Goal: Task Accomplishment & Management: Manage account settings

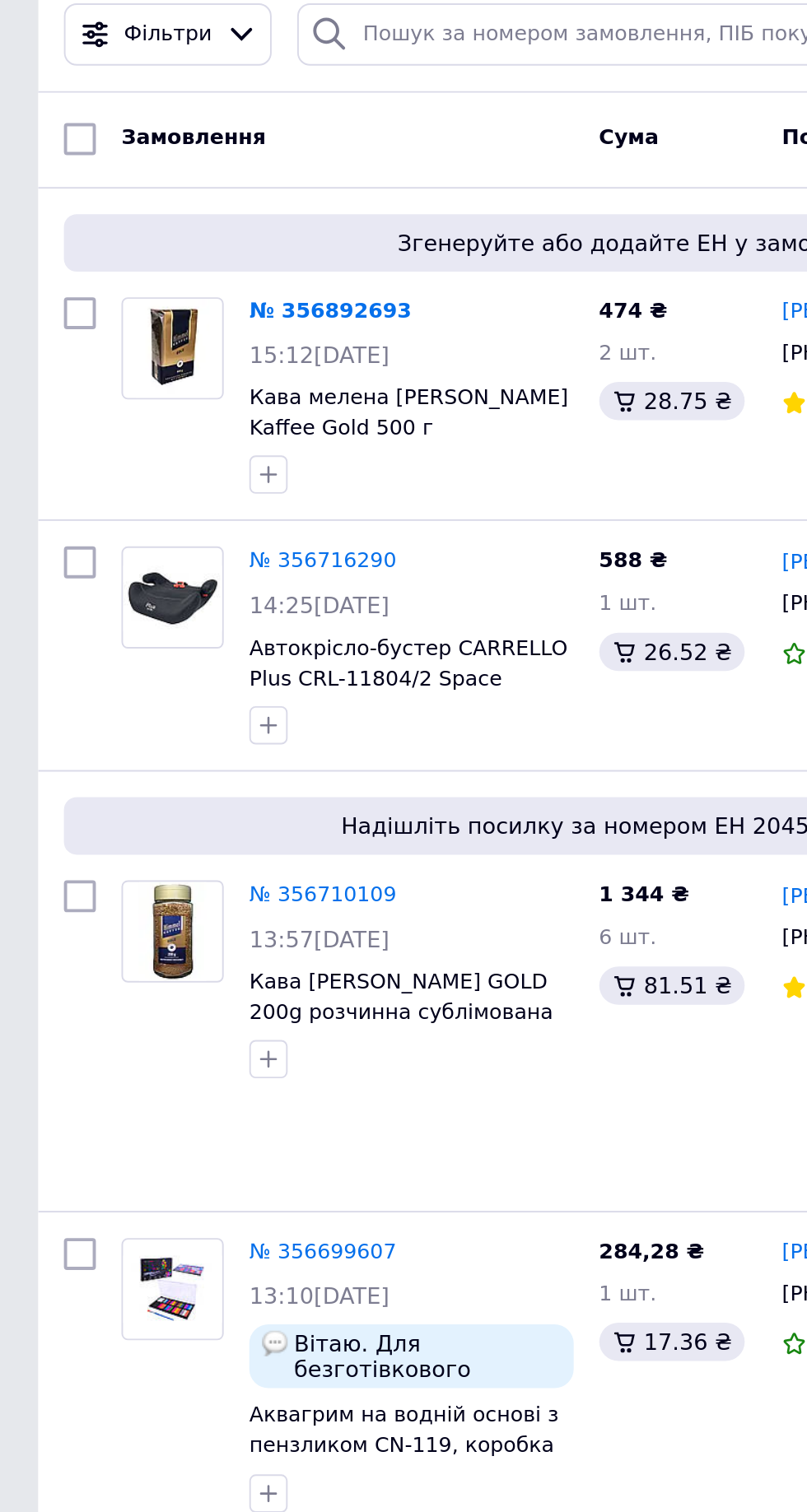
click at [185, 240] on link "№ 356892693" at bounding box center [170, 240] width 84 height 13
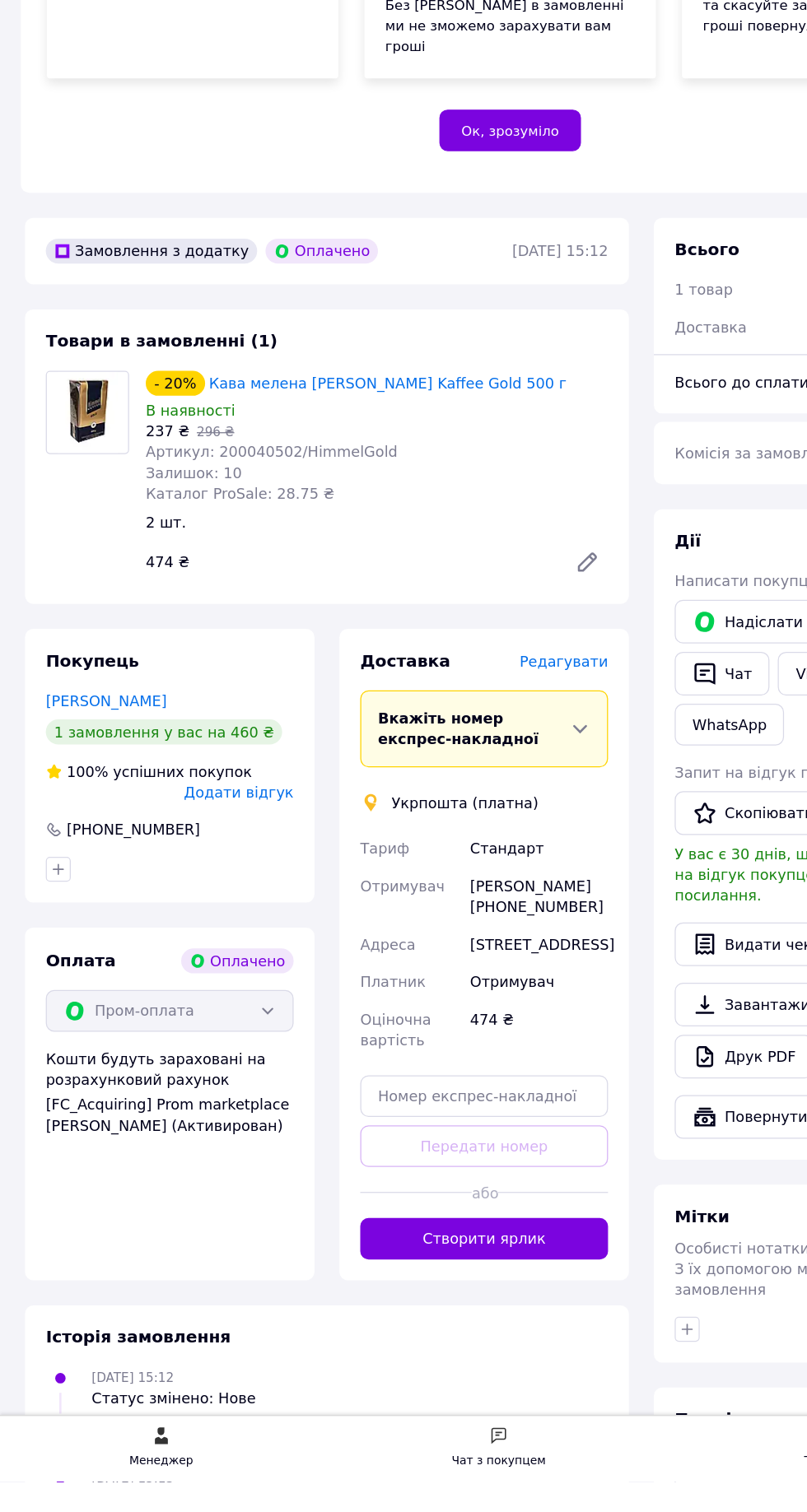
scroll to position [83, 0]
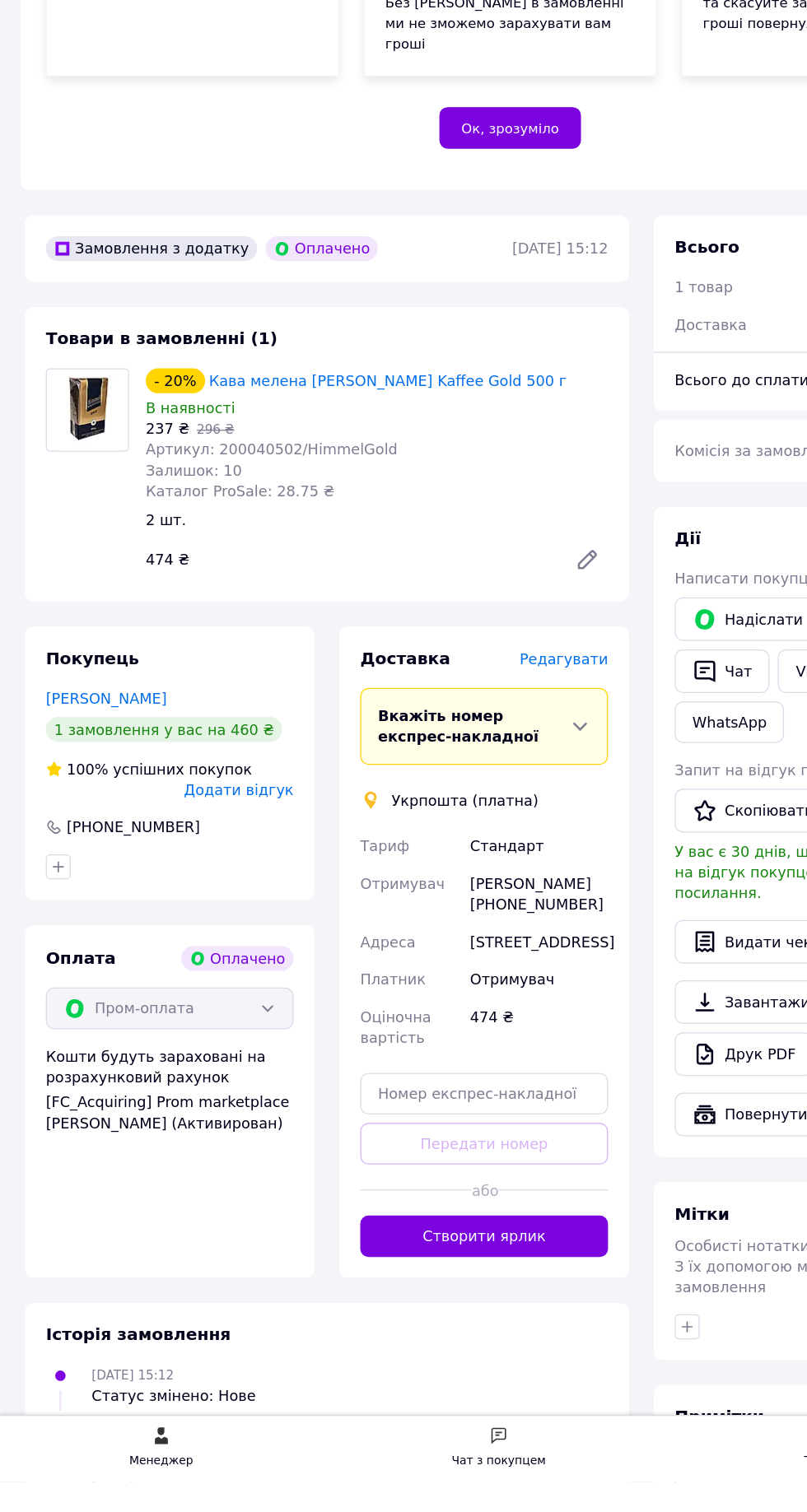
click at [475, 868] on span "Редагувати" at bounding box center [446, 861] width 70 height 14
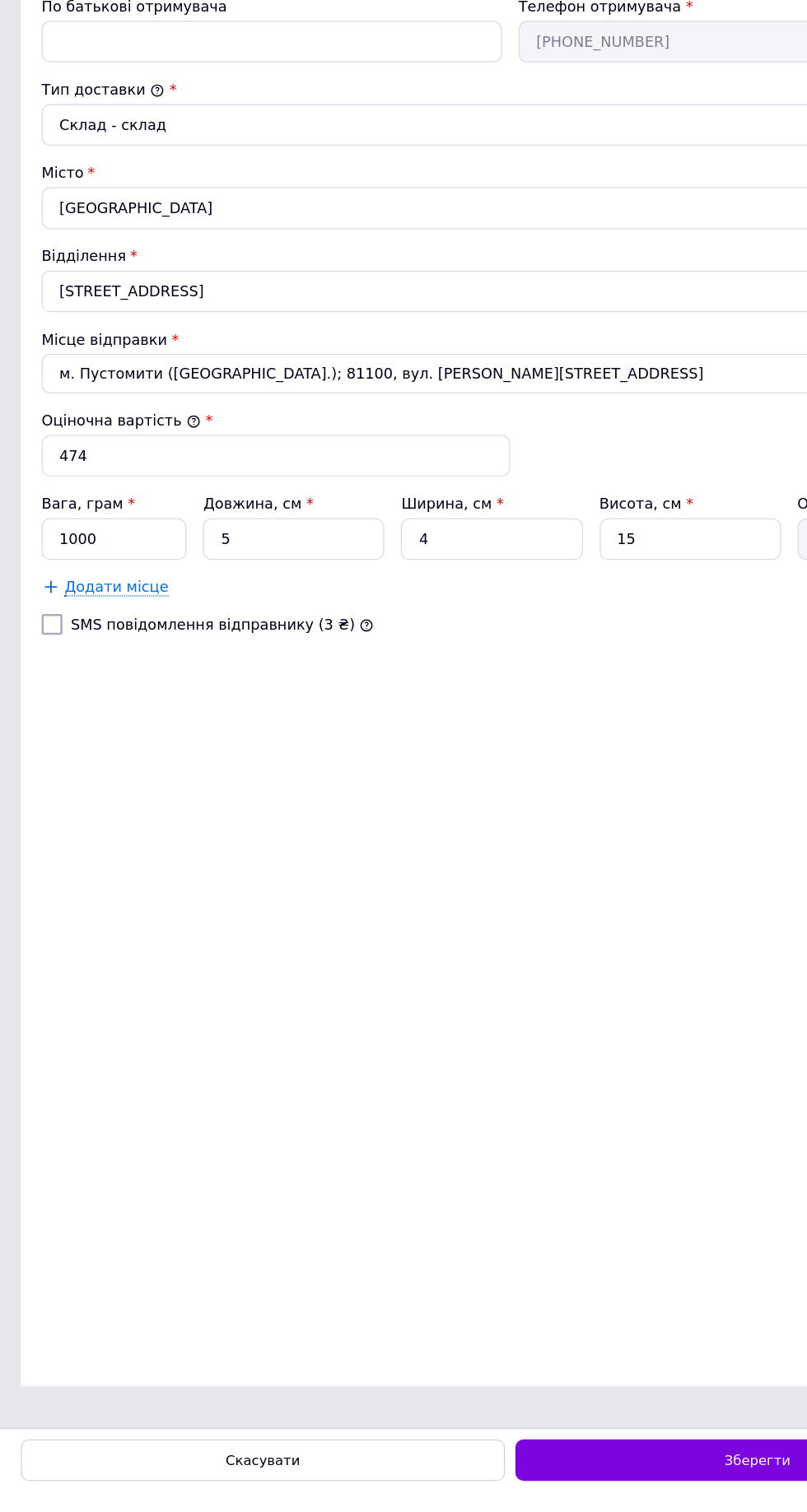
scroll to position [0, 0]
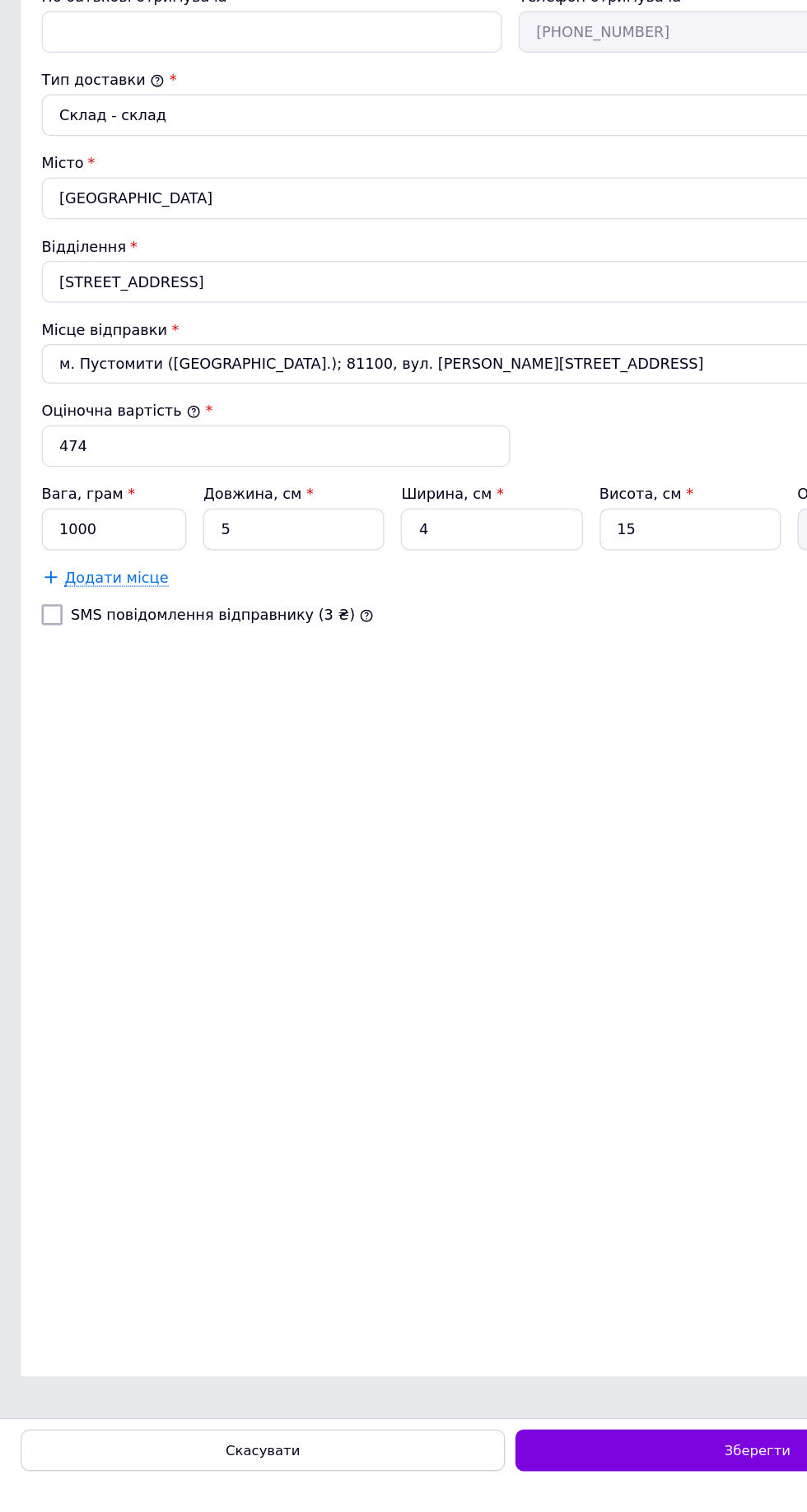
click at [602, 1494] on span "Зберегти" at bounding box center [599, 1488] width 52 height 13
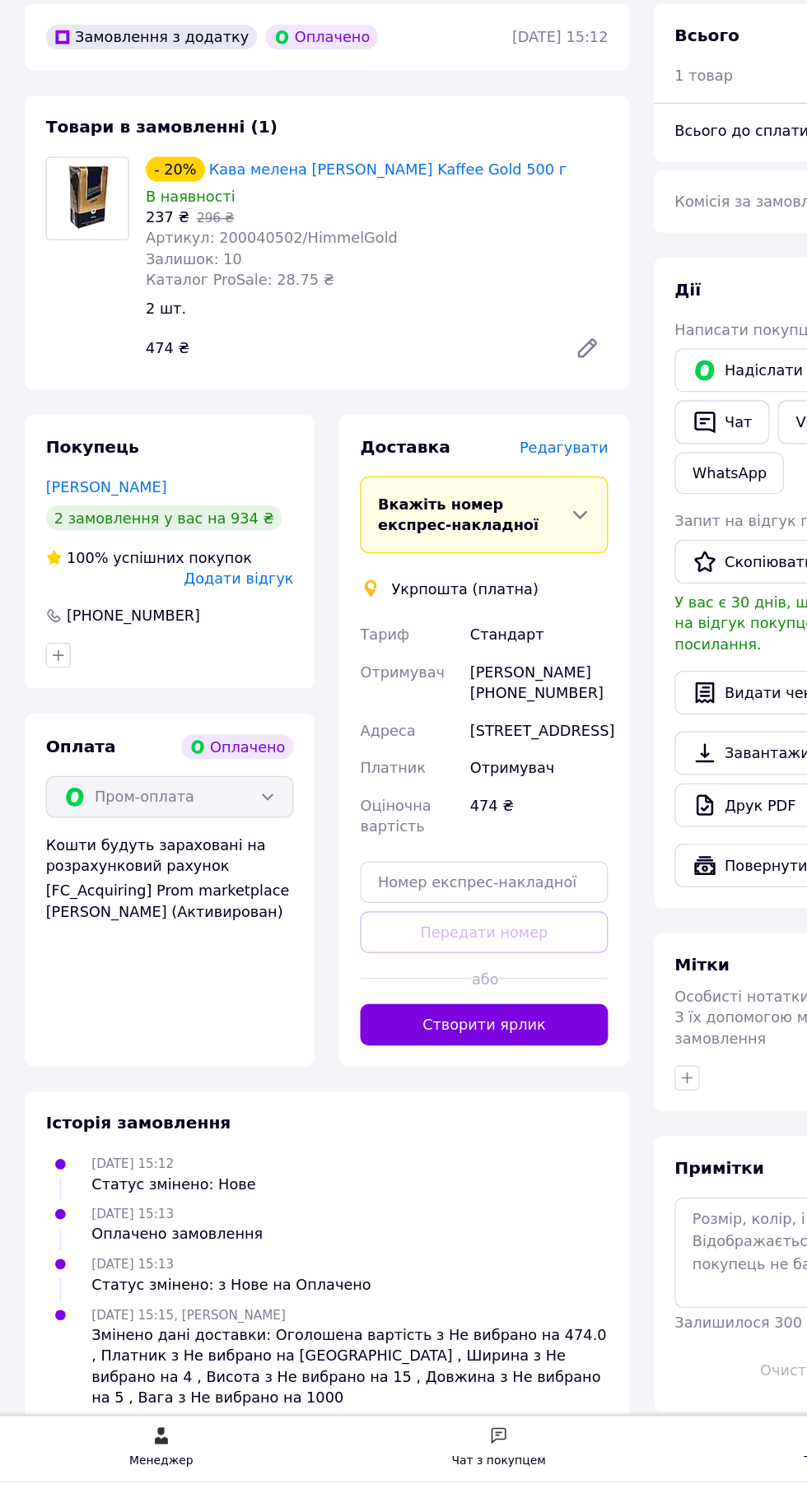
scroll to position [483, 0]
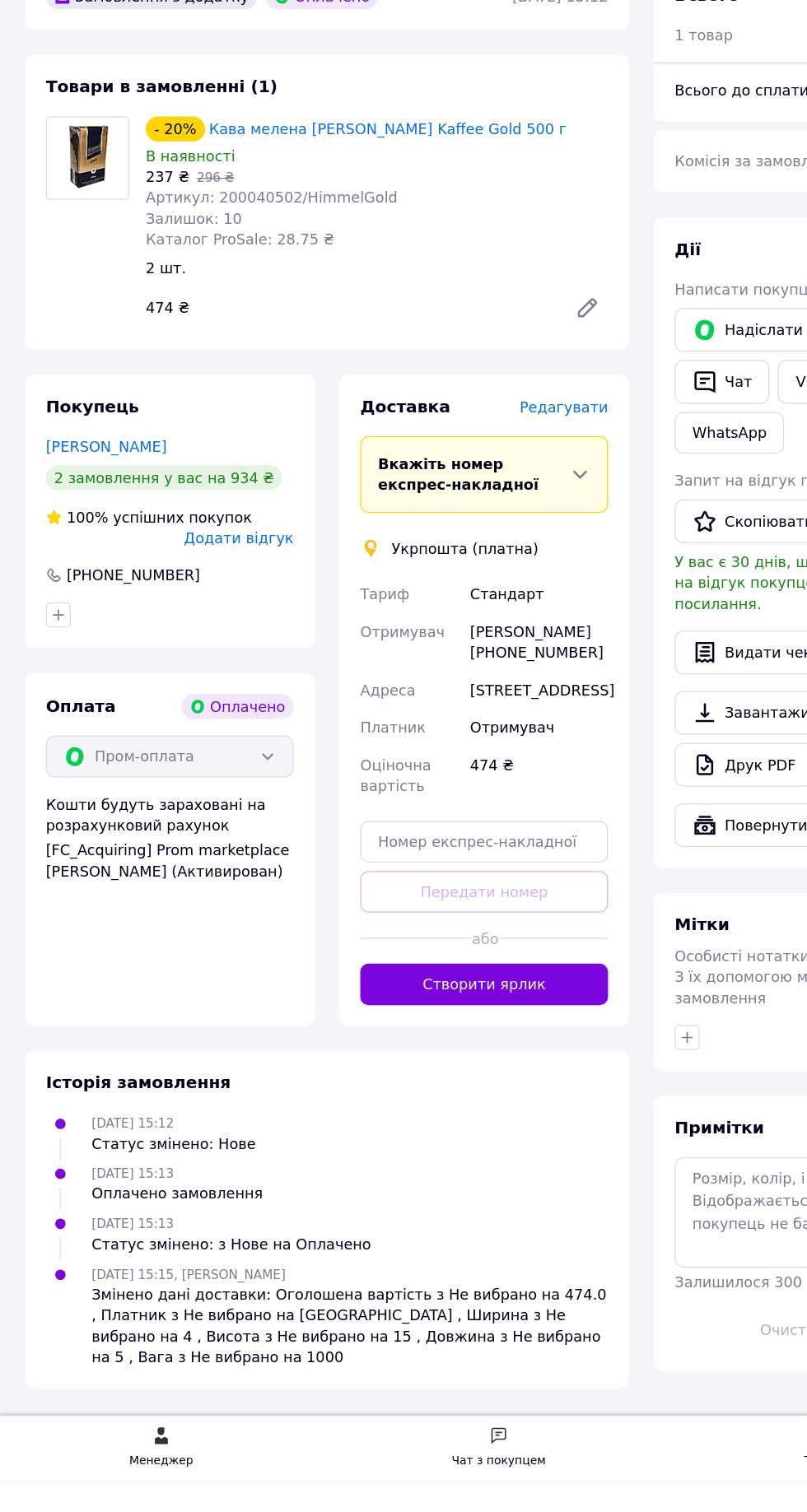
click at [448, 1135] on button "Створити ярлик" at bounding box center [382, 1118] width 195 height 33
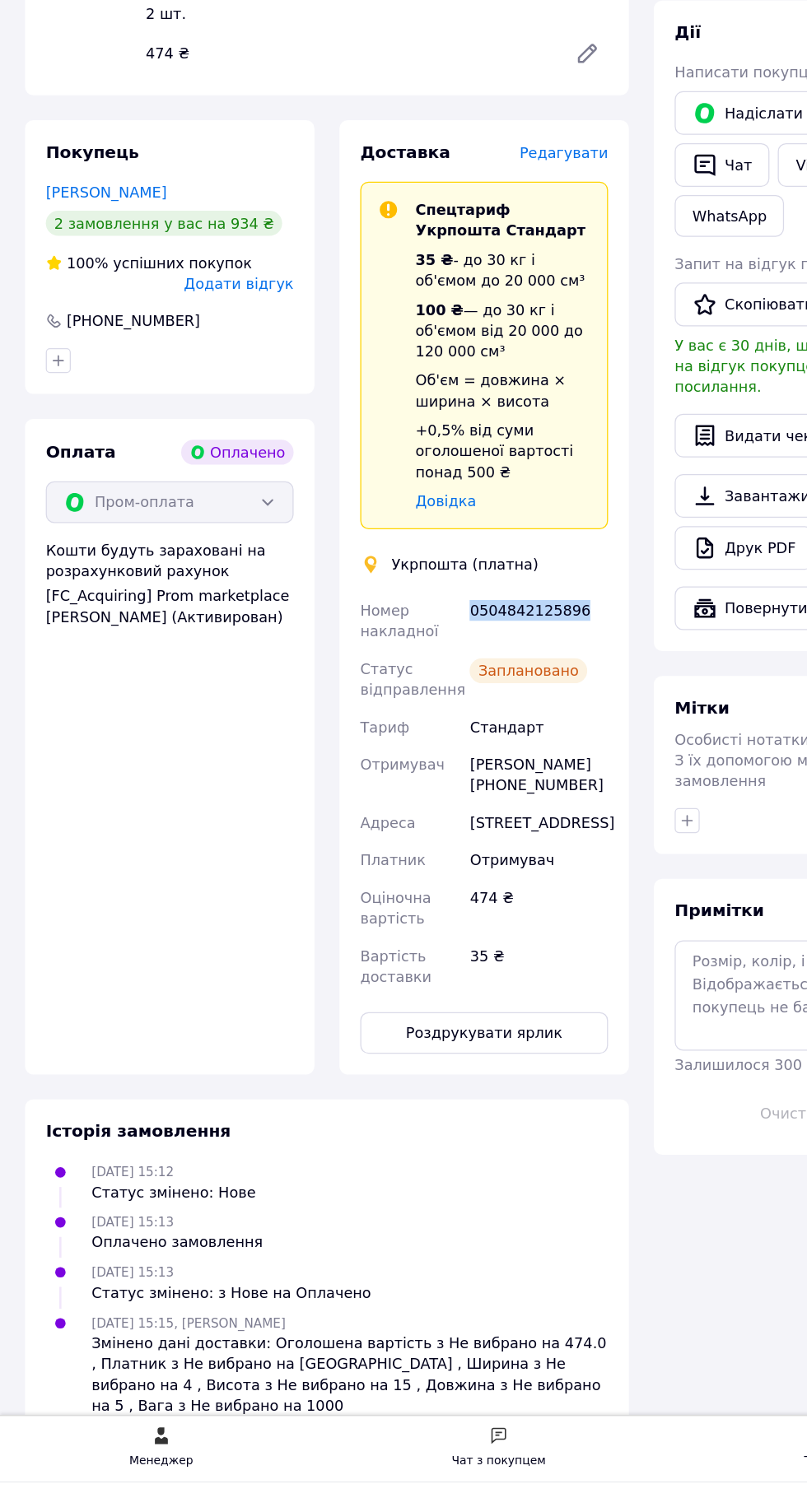
copy div "0504842125896"
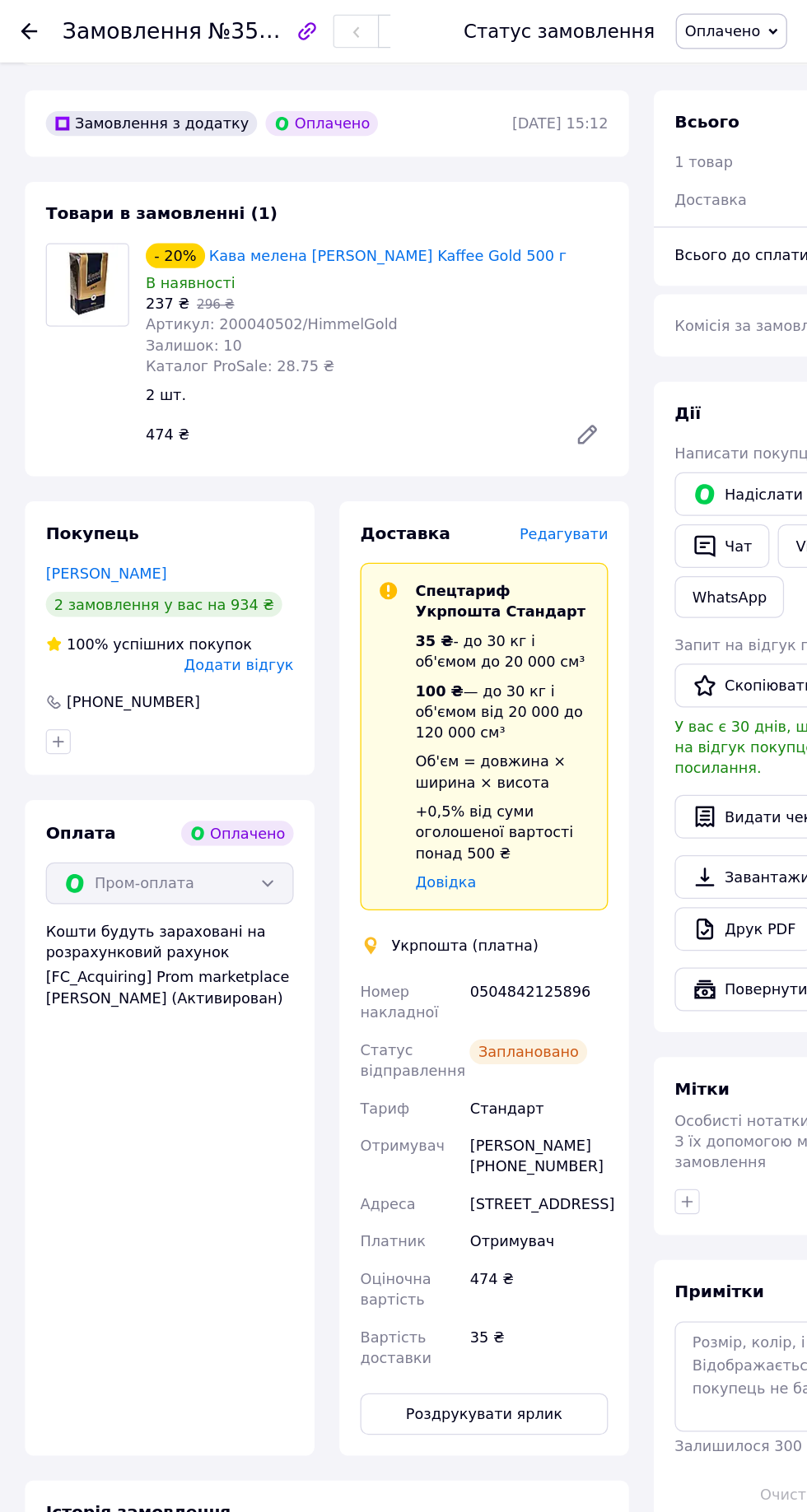
scroll to position [0, 0]
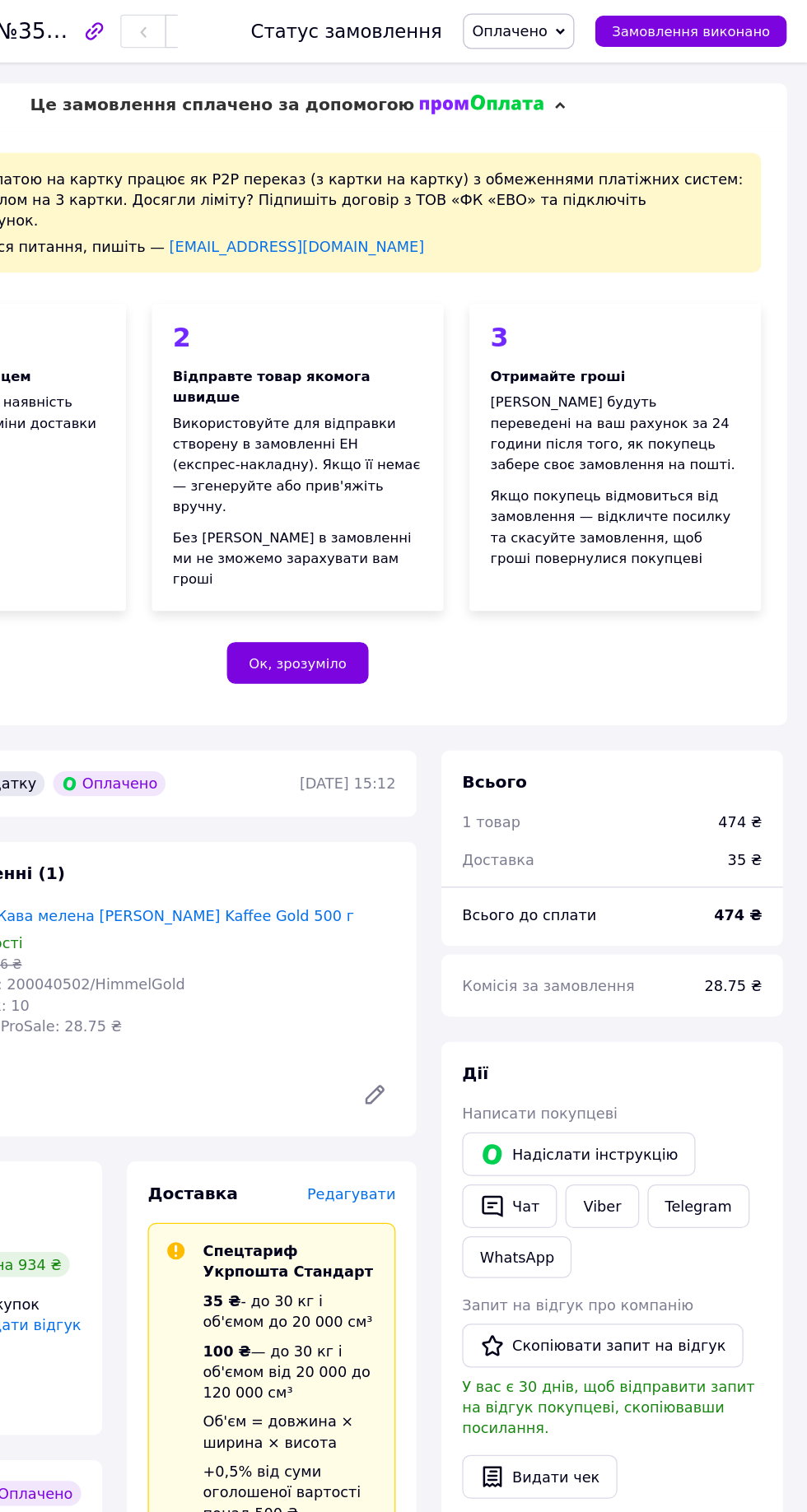
click at [596, 24] on span "Оплачено" at bounding box center [571, 25] width 59 height 14
click at [607, 58] on li "Прийнято" at bounding box center [578, 58] width 86 height 25
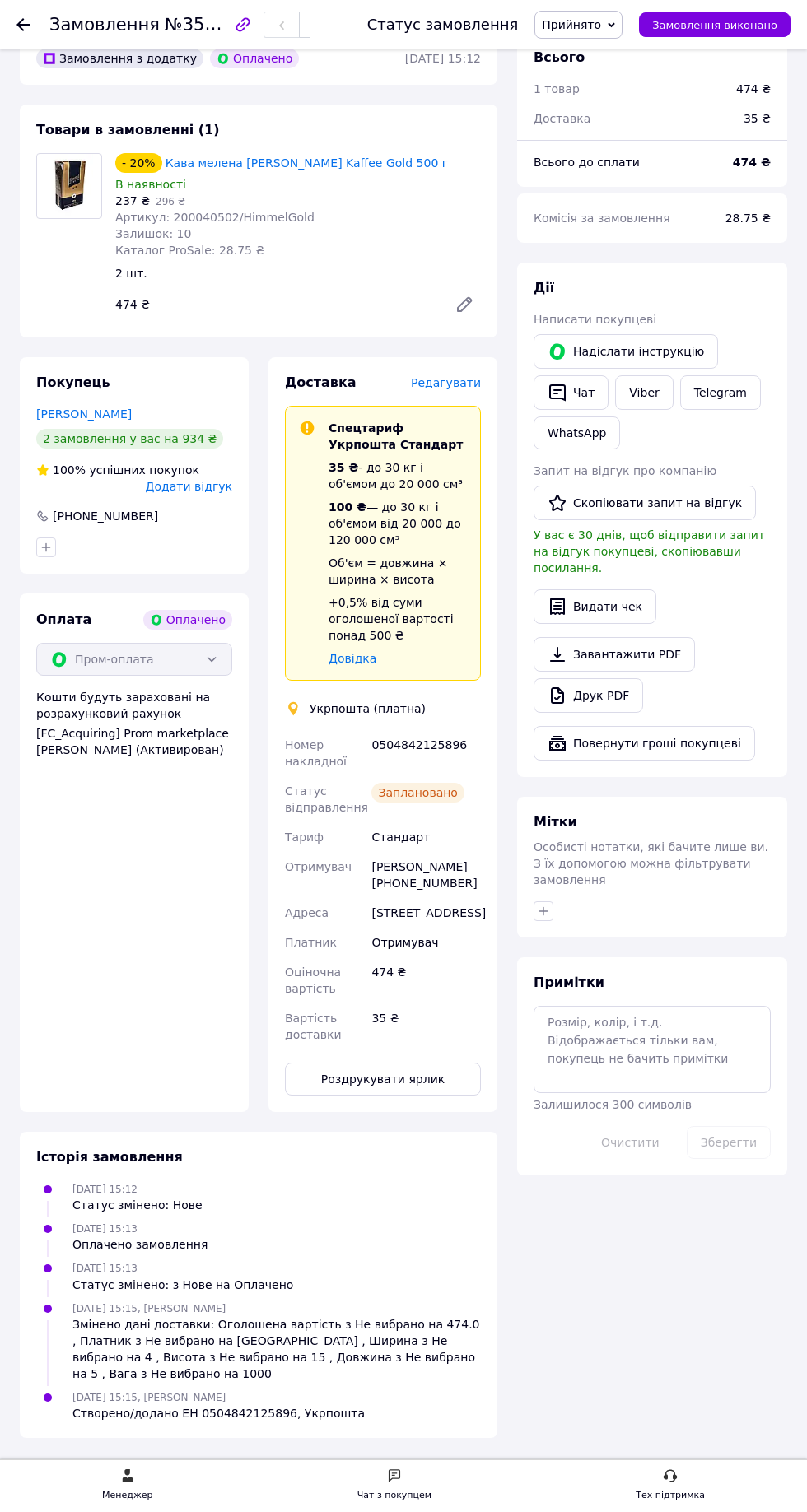
scroll to position [823, 0]
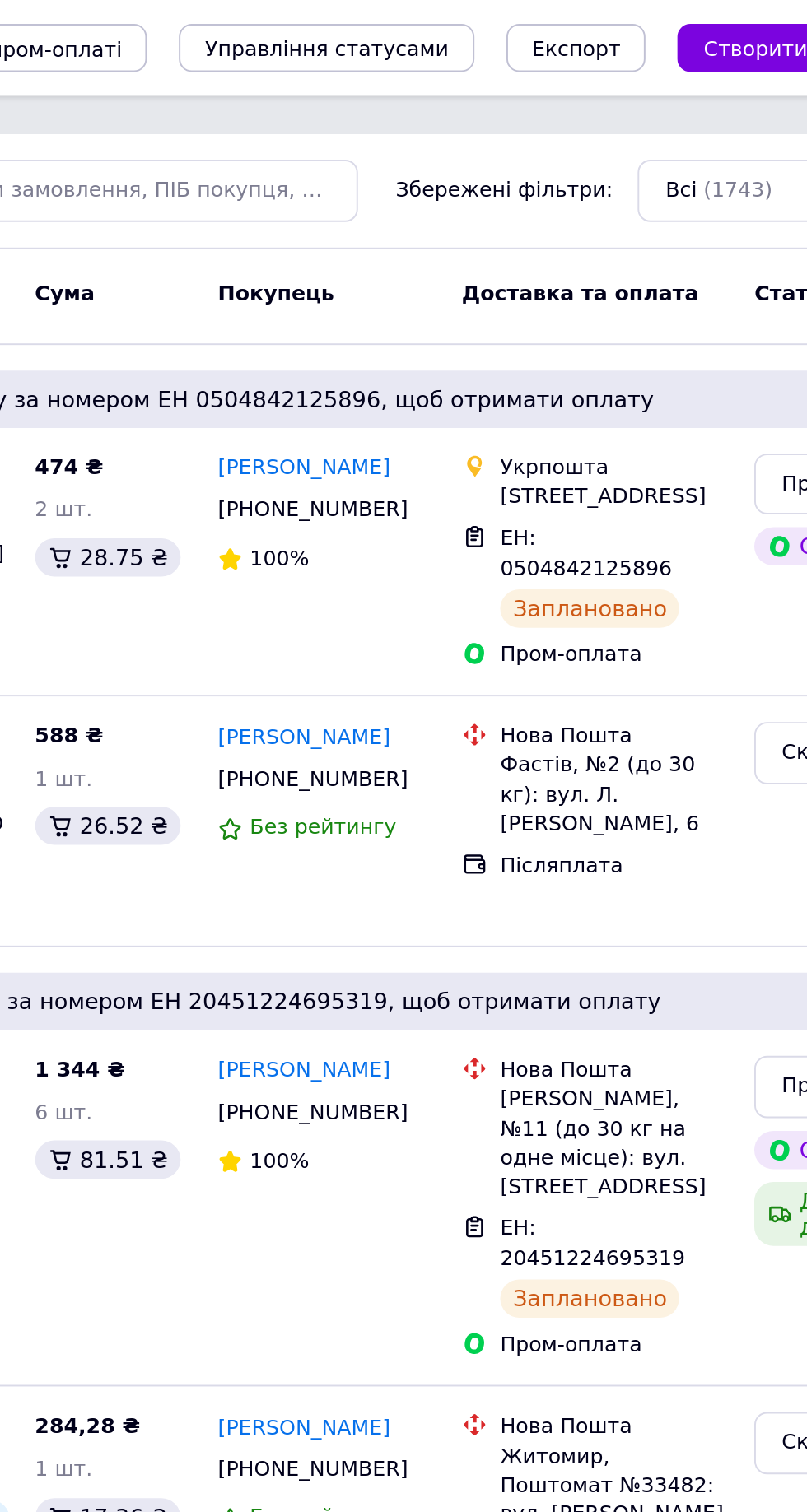
click at [625, 615] on div "[PERSON_NAME], №11 (до 30 кг на одне місце): вул. [STREET_ADDRESS]" at bounding box center [608, 589] width 118 height 60
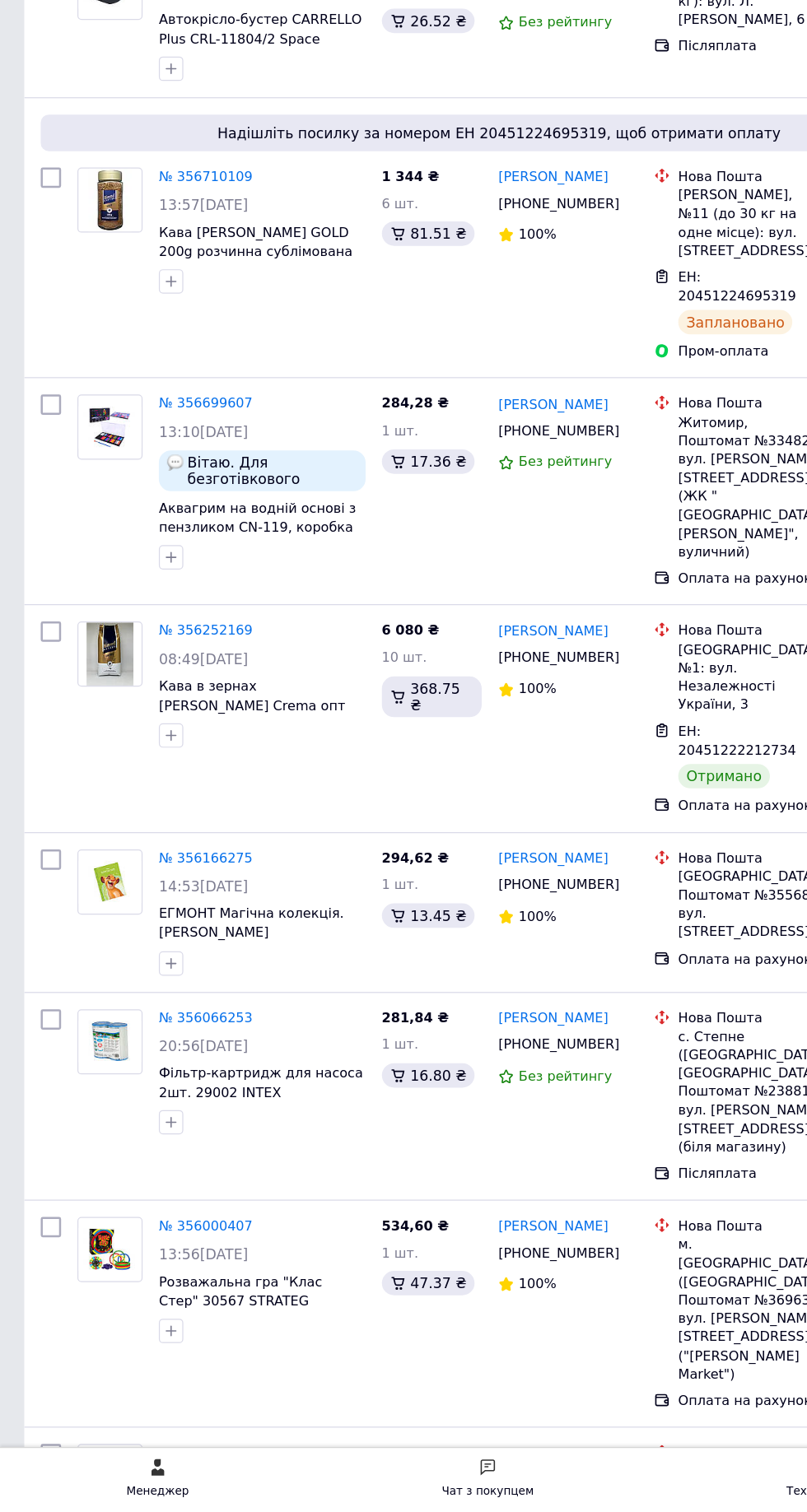
scroll to position [121, 0]
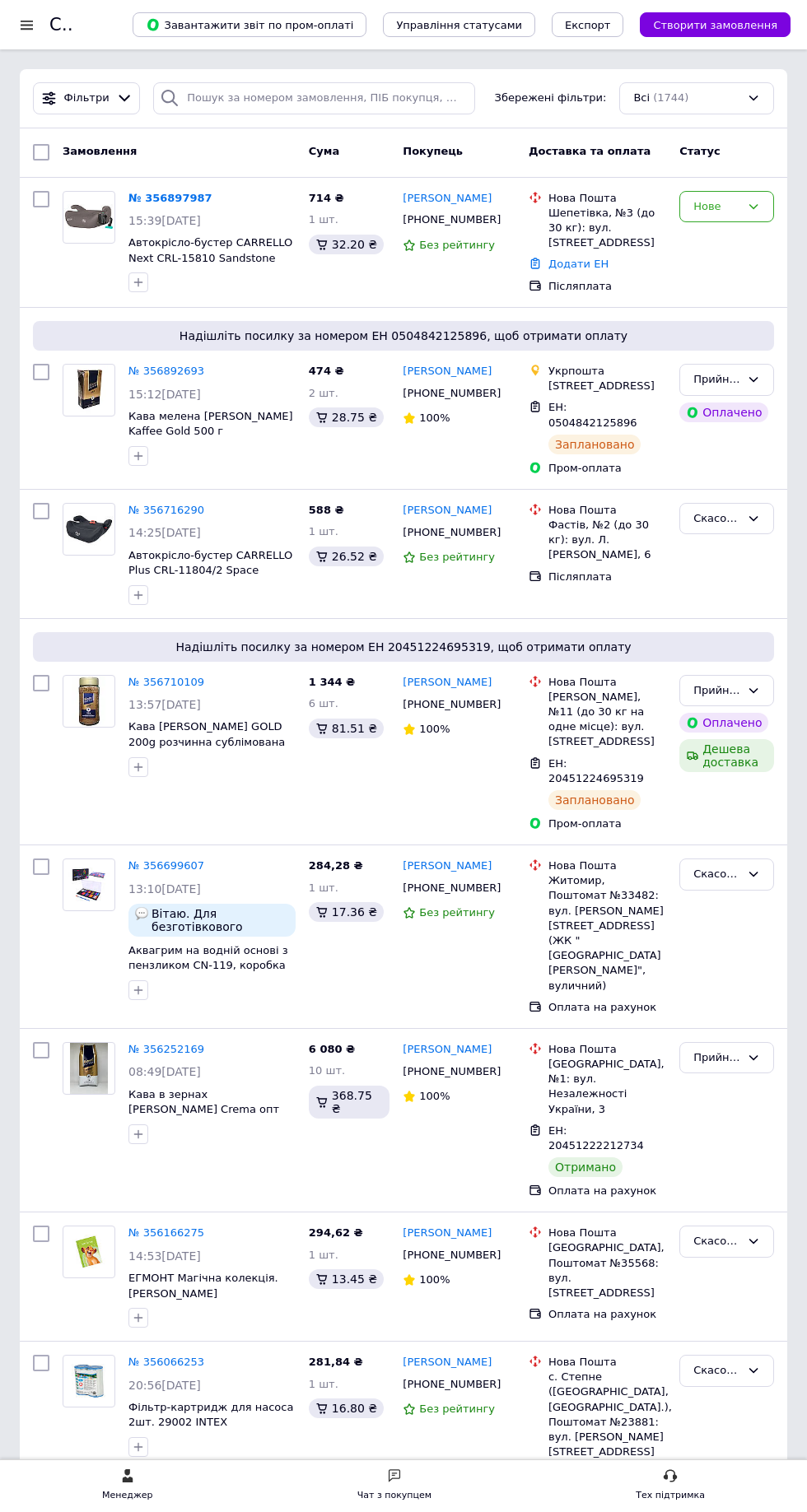
click at [26, 25] on div at bounding box center [26, 24] width 20 height 15
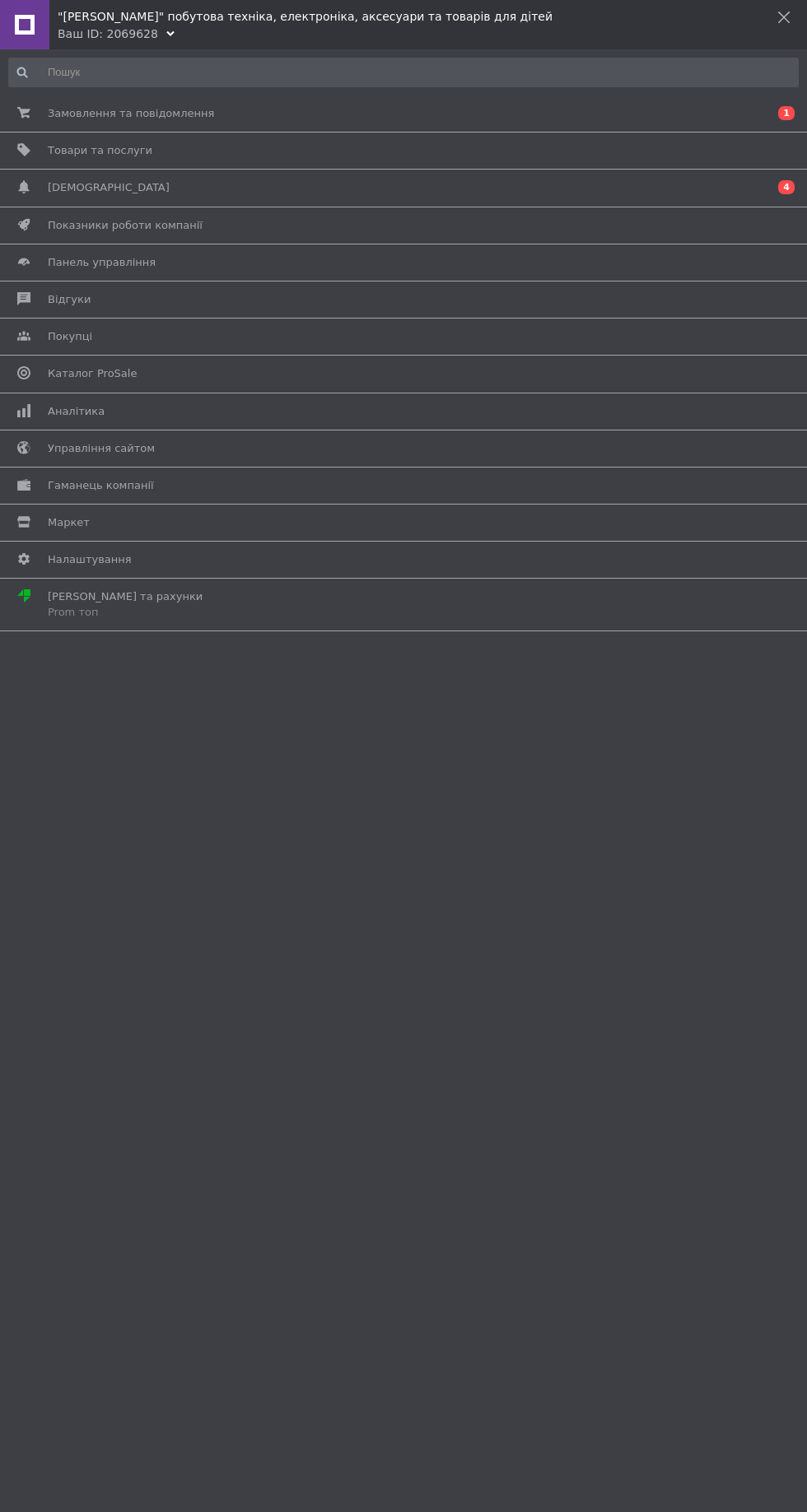
click at [316, 182] on span "Сповіщення" at bounding box center [400, 187] width 705 height 15
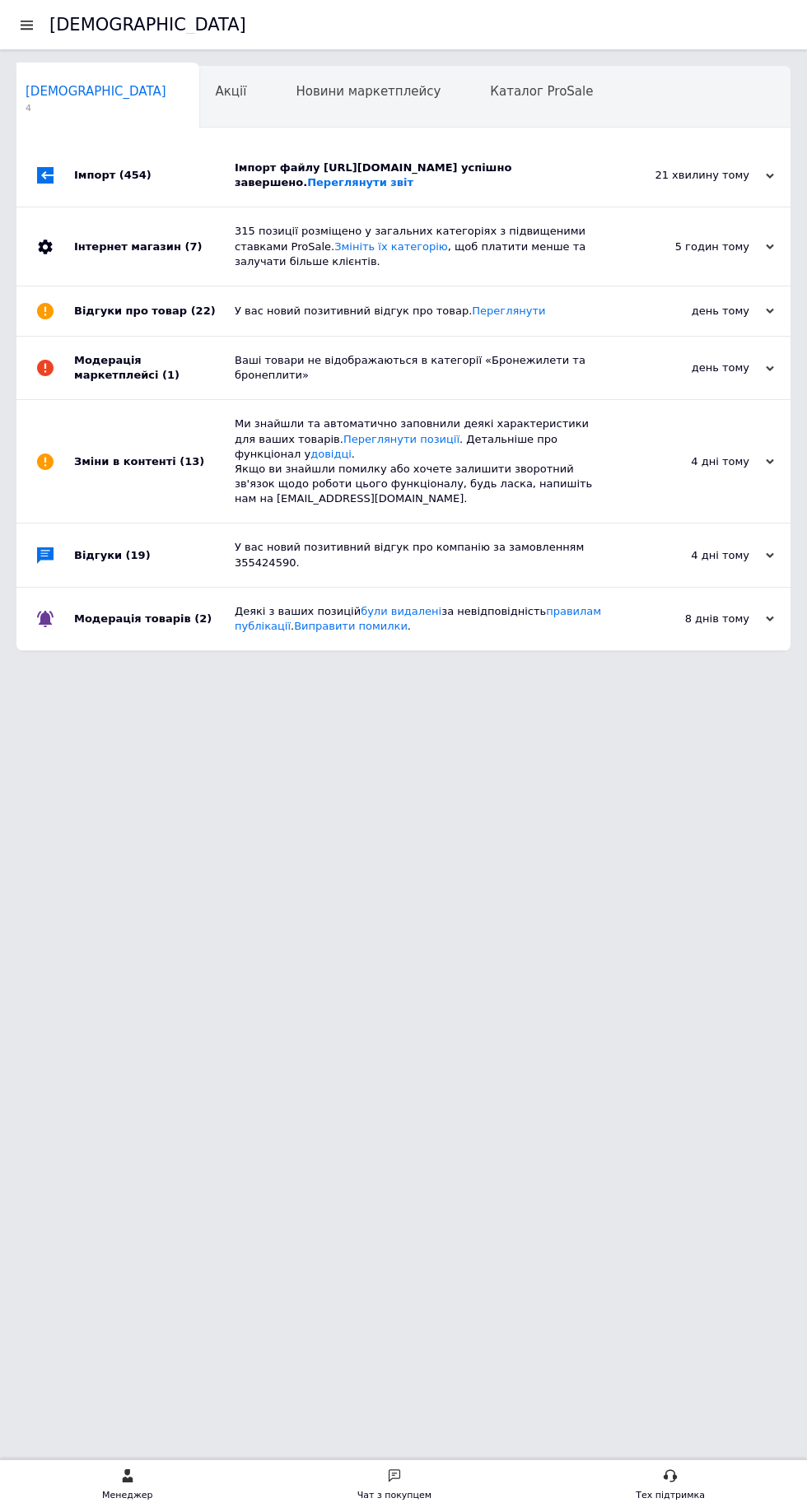
scroll to position [0, 9]
click at [191, 317] on span "(22)" at bounding box center [203, 311] width 25 height 13
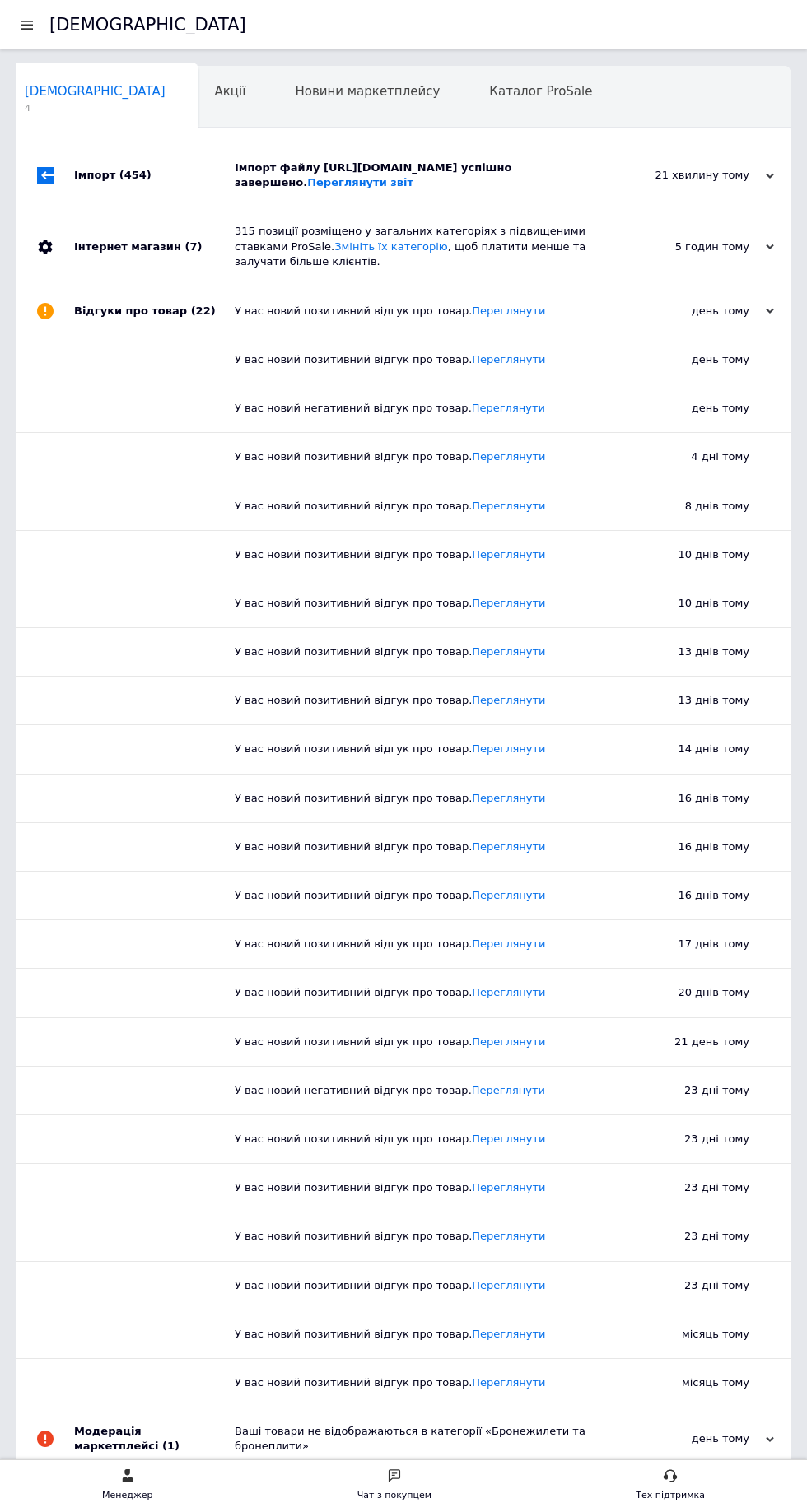
click at [491, 414] on link "Переглянути" at bounding box center [509, 407] width 74 height 13
